Goal: Task Accomplishment & Management: Manage account settings

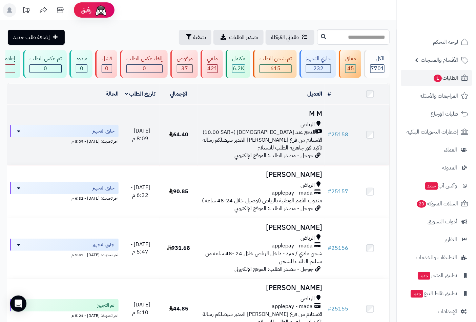
click at [295, 112] on td "M M الرياض الدفع عند الاستلام (+10.00 SAR) الاستلام من فرع الرياض حي الغدير سيص…" at bounding box center [261, 135] width 127 height 60
click at [303, 118] on h3 "M M" at bounding box center [261, 114] width 122 height 8
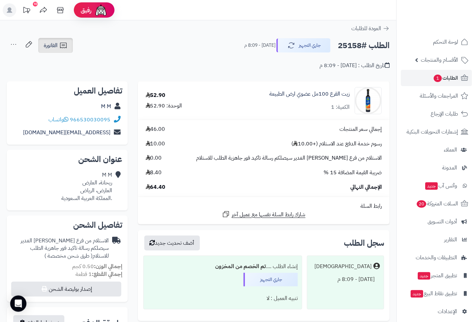
click at [52, 42] on span "الفاتورة" at bounding box center [51, 45] width 14 height 8
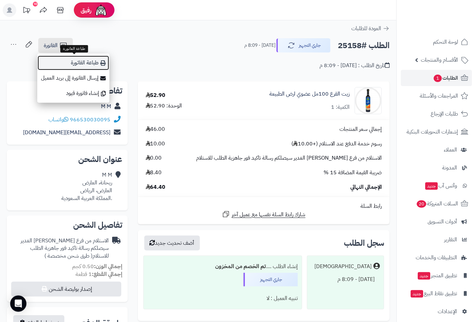
click at [96, 65] on link "طباعة الفاتورة" at bounding box center [73, 62] width 72 height 15
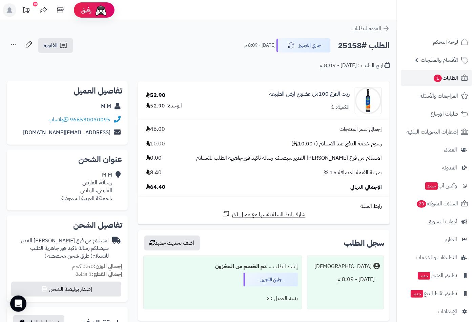
click at [447, 73] on span "الطلبات 1" at bounding box center [445, 77] width 25 height 9
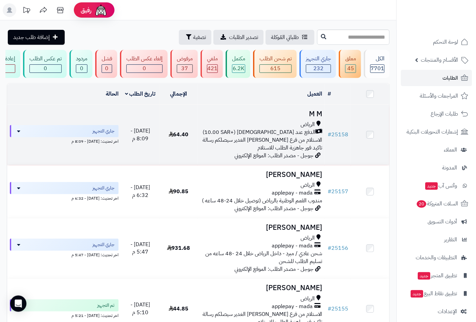
click at [302, 124] on td "M M [PERSON_NAME] عند الاستلام (+10.00 SAR) الاستلام من فرع [PERSON_NAME] الغدي…" at bounding box center [261, 135] width 127 height 60
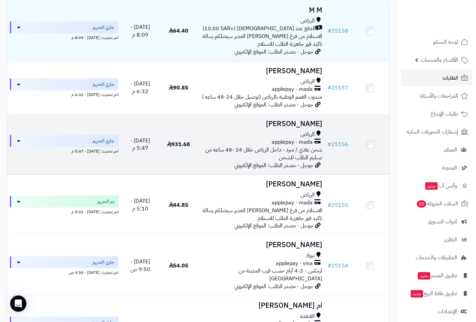
scroll to position [113, 0]
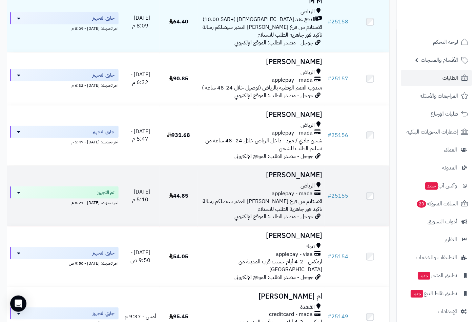
click at [304, 185] on td "عبدالله سعد الرياض applepay - mada الاستلام من فرع الرياض حي الغدير سيصلكم رسال…" at bounding box center [261, 196] width 127 height 60
click at [306, 178] on h3 "[PERSON_NAME]" at bounding box center [261, 175] width 122 height 8
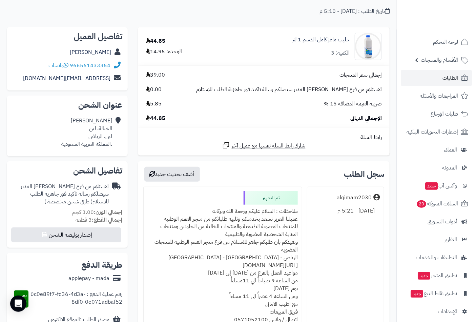
scroll to position [113, 0]
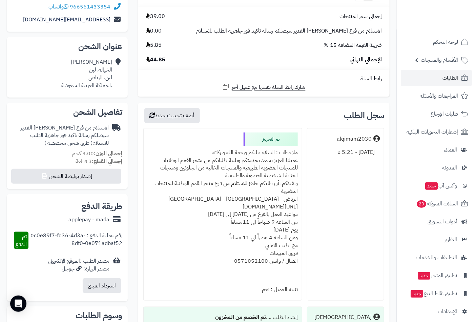
click at [270, 154] on div "ملاحظات : السلام عليكم ورحمة الله وبركاته عميلنا العزيز نسعد بخدمتكم وتلبية طلب…" at bounding box center [223, 214] width 150 height 137
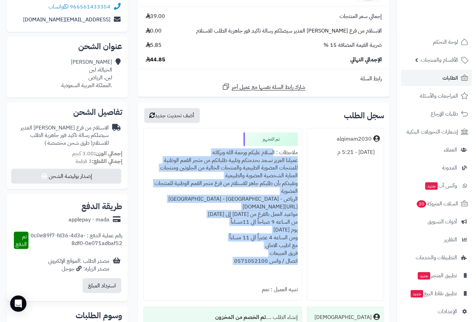
drag, startPoint x: 270, startPoint y: 154, endPoint x: 225, endPoint y: 261, distance: 116.0
click at [225, 261] on div "ملاحظات : السلام عليكم ورحمة الله وبركاته عميلنا العزيز نسعد بخدمتكم وتلبية طلب…" at bounding box center [223, 214] width 150 height 137
copy div "السلام عليكم ورحمة الله وبركاته عميلنا العزيز نسعد بخدمتكم وتلبية طلباتكم من مت…"
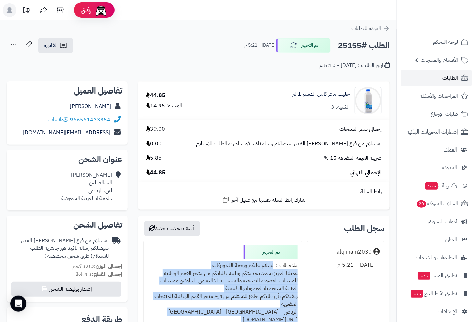
click at [445, 76] on span "الطلبات" at bounding box center [450, 77] width 16 height 9
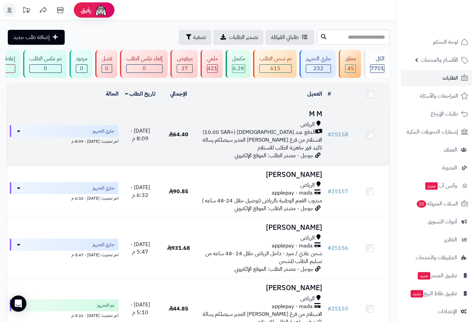
click at [286, 124] on td "M M [PERSON_NAME] عند الاستلام (+10.00 SAR) الاستلام من فرع [PERSON_NAME] الغدي…" at bounding box center [261, 135] width 127 height 60
click at [307, 128] on span "الرياض" at bounding box center [307, 125] width 14 height 8
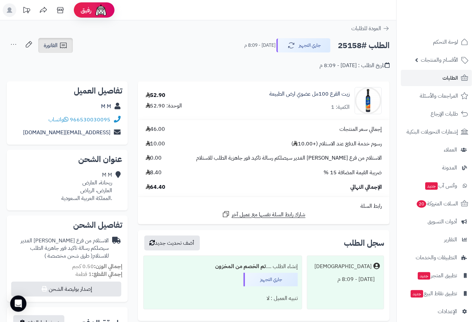
click at [58, 43] on link "الفاتورة" at bounding box center [55, 45] width 35 height 15
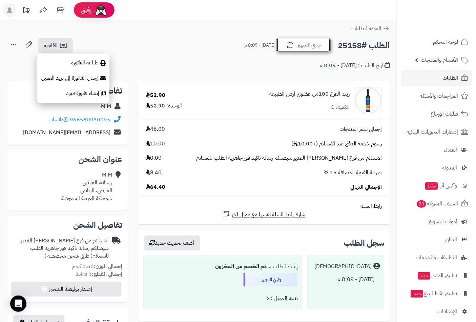
click at [305, 49] on button "جاري التجهيز" at bounding box center [303, 45] width 54 height 14
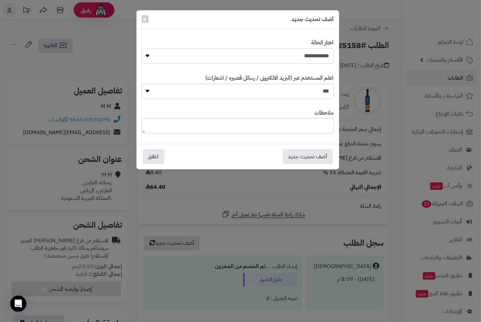
drag, startPoint x: 313, startPoint y: 56, endPoint x: 312, endPoint y: 63, distance: 7.5
click at [313, 56] on select "**********" at bounding box center [238, 55] width 192 height 15
select select "**"
click at [142, 48] on select "**********" at bounding box center [238, 55] width 192 height 15
click at [305, 127] on textarea at bounding box center [238, 125] width 192 height 15
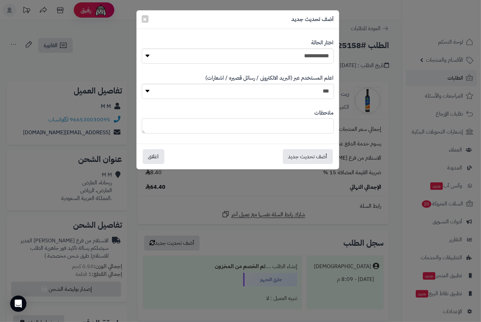
paste textarea "**********"
type textarea "**********"
click at [300, 156] on button "أضف تحديث جديد" at bounding box center [308, 156] width 50 height 15
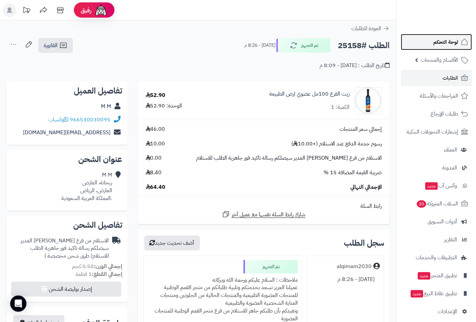
click at [434, 39] on span "لوحة التحكم" at bounding box center [445, 41] width 25 height 9
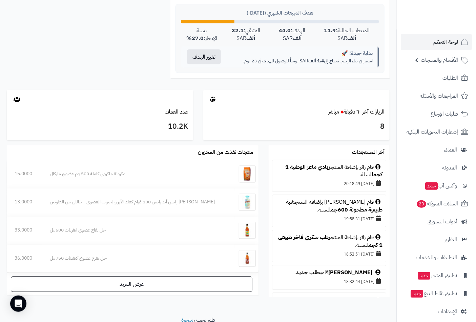
scroll to position [301, 0]
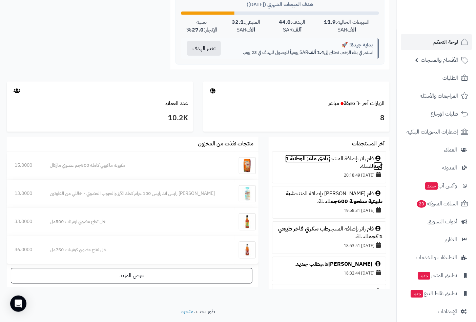
click at [307, 157] on link "زبادي ماعز الوطنية 1 كجم" at bounding box center [333, 163] width 97 height 16
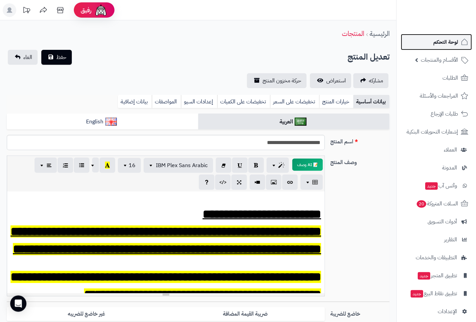
click at [442, 43] on span "لوحة التحكم" at bounding box center [445, 41] width 25 height 9
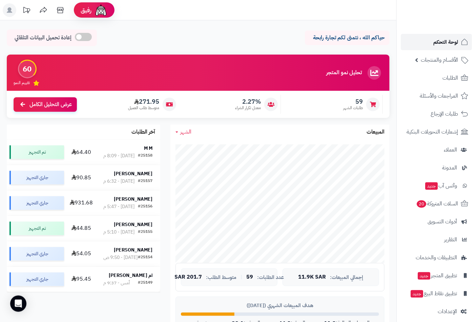
click at [453, 35] on link "لوحة التحكم" at bounding box center [436, 42] width 71 height 16
